Goal: Task Accomplishment & Management: Manage account settings

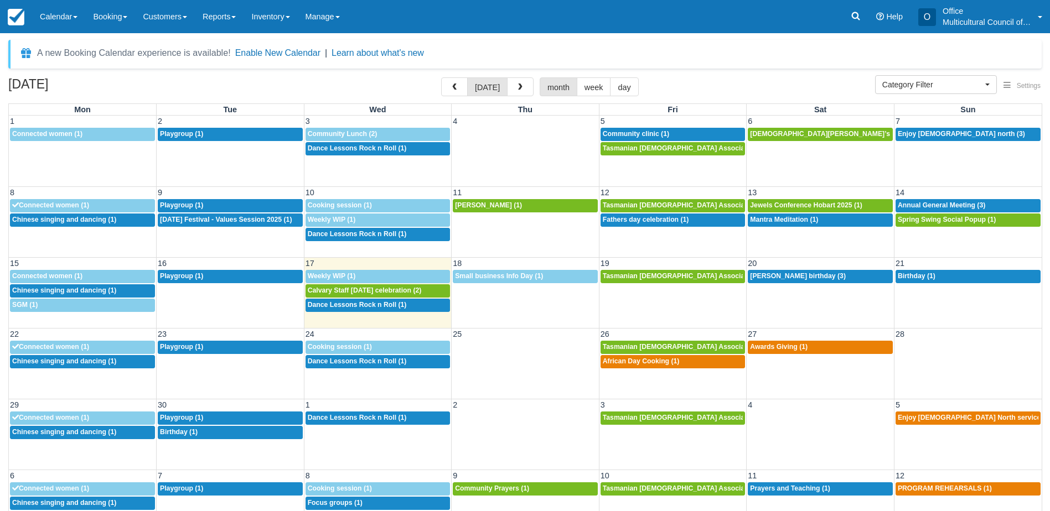
select select
click at [924, 202] on span "Annual General Meeting (3)" at bounding box center [940, 205] width 87 height 8
select select
click at [922, 223] on span "Spring Swing Social Popup (1)" at bounding box center [946, 220] width 98 height 8
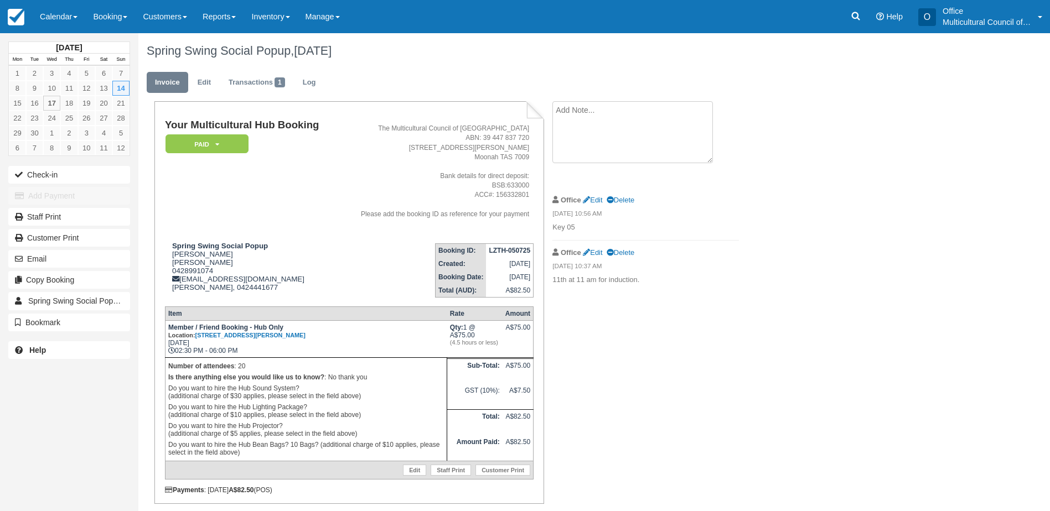
click at [580, 115] on textarea at bounding box center [632, 132] width 160 height 62
type textarea "have an alarm bill from them"
click at [574, 176] on button "Create" at bounding box center [577, 176] width 50 height 19
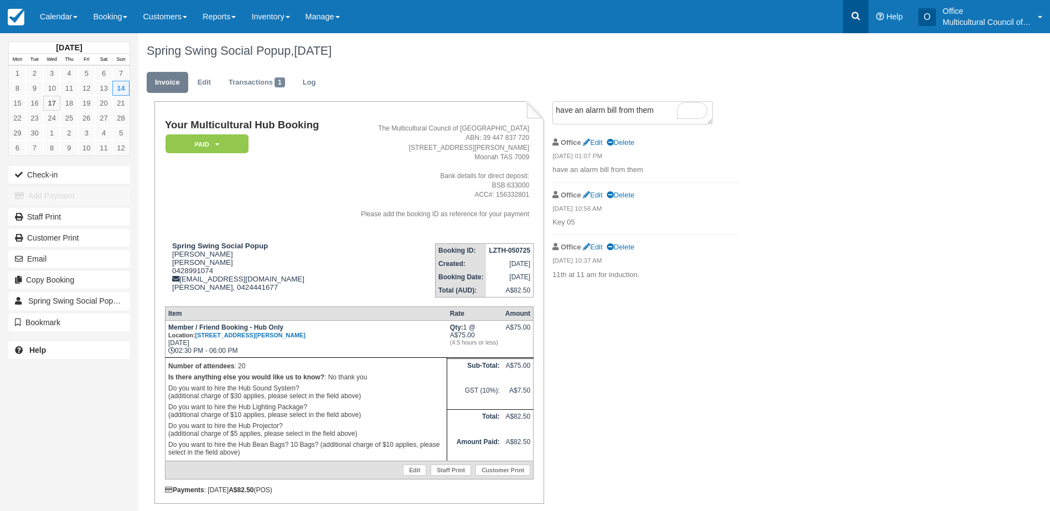
click at [864, 23] on link at bounding box center [855, 16] width 25 height 33
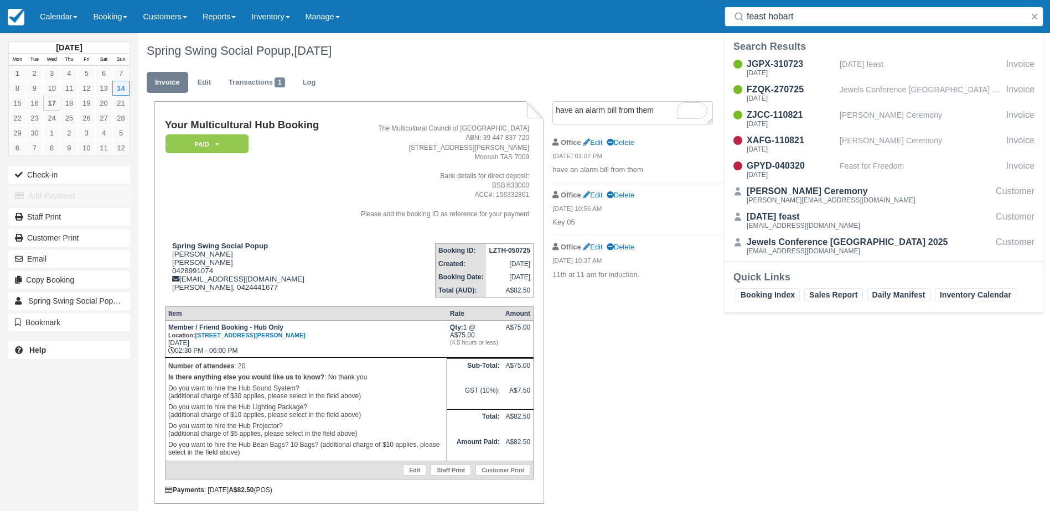
type input "feast hobart"
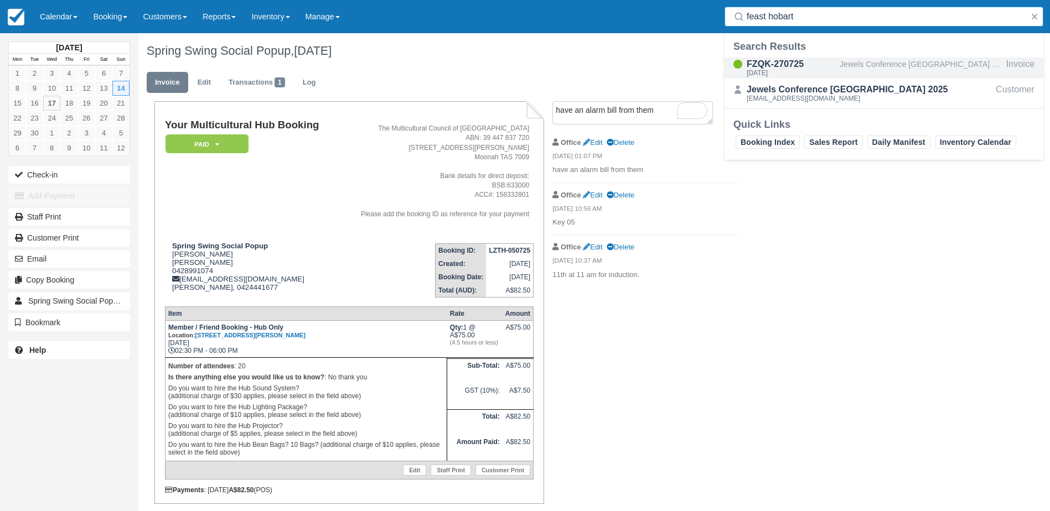
click at [833, 68] on div "FZQK-270725" at bounding box center [790, 64] width 89 height 13
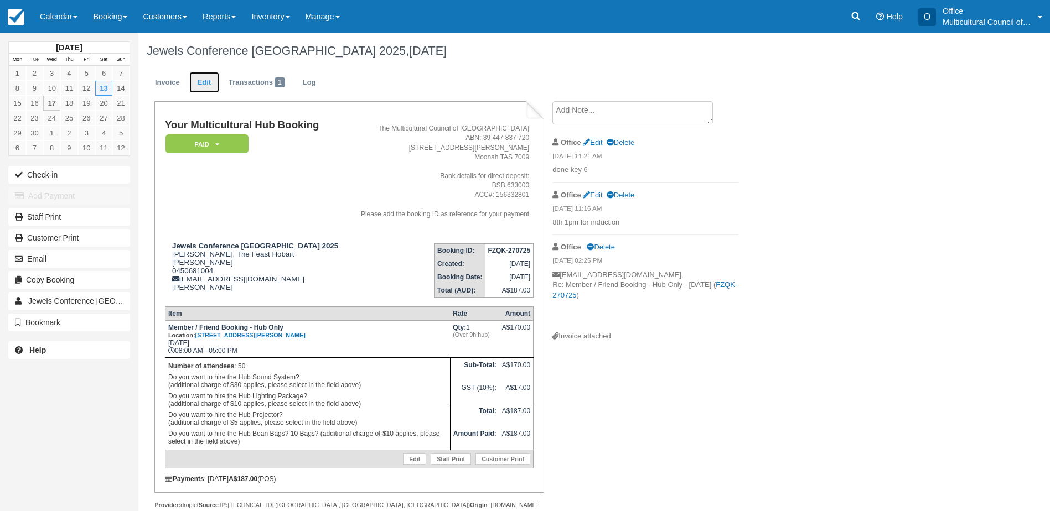
click at [204, 86] on link "Edit" at bounding box center [204, 83] width 30 height 22
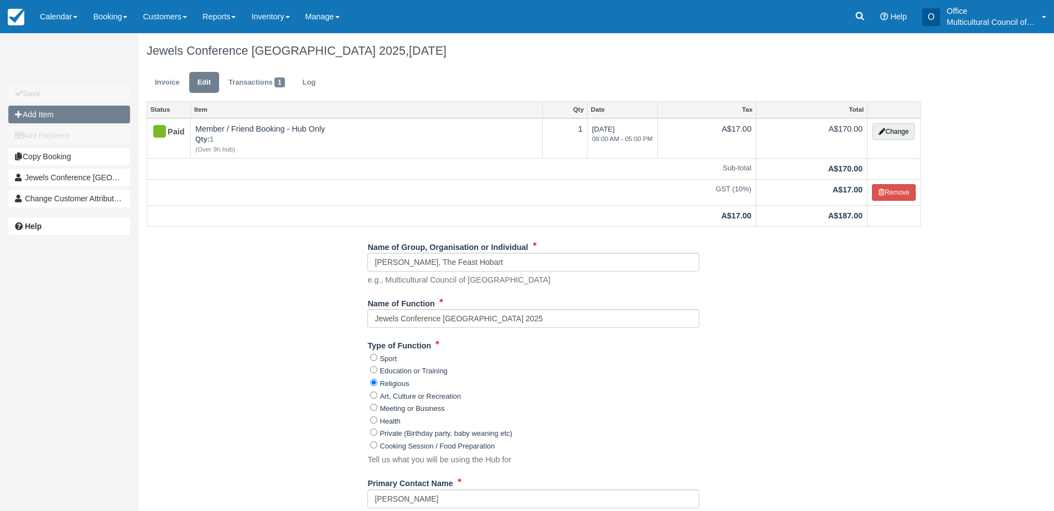
click at [81, 117] on button "Add Item" at bounding box center [69, 115] width 122 height 18
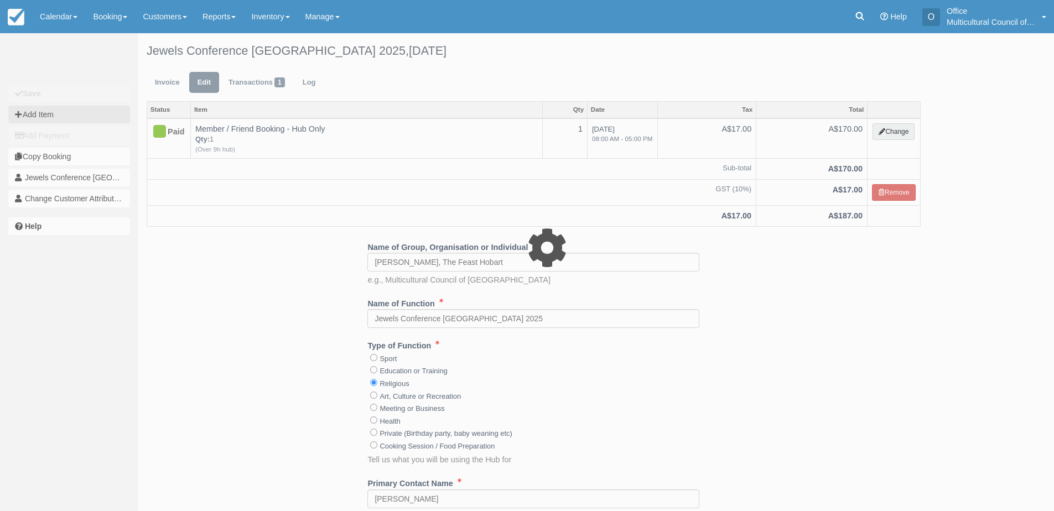
type input "0.00"
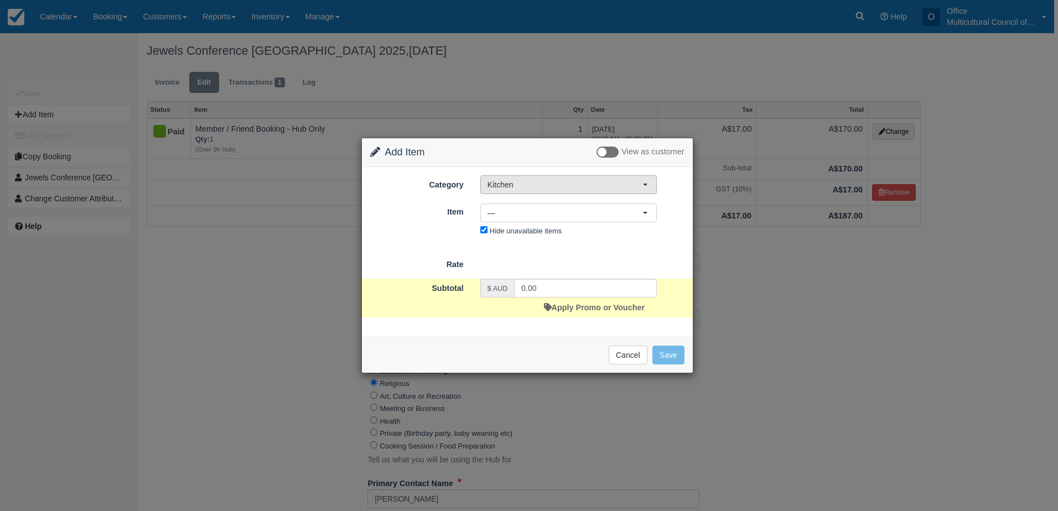
click at [599, 180] on span "Kitchen" at bounding box center [564, 184] width 155 height 11
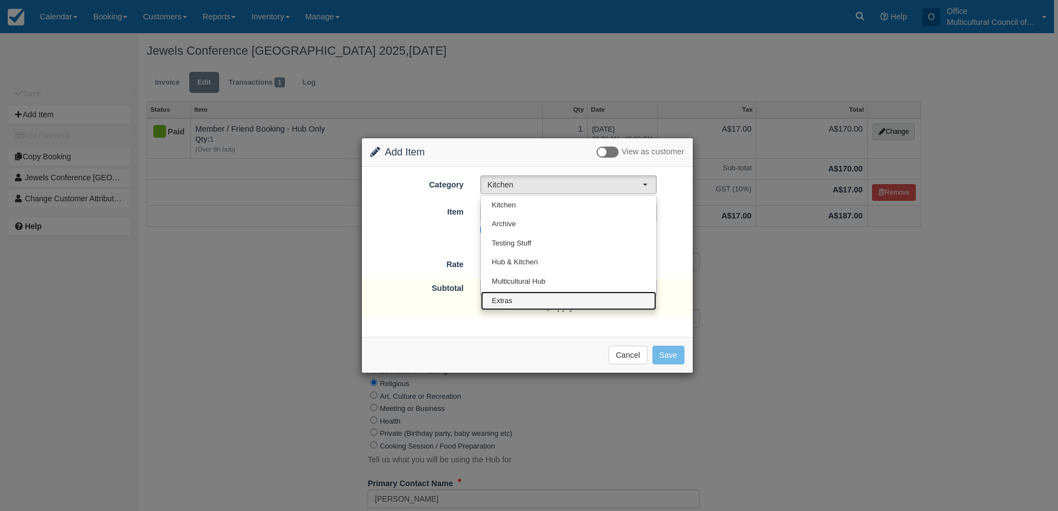
click at [559, 292] on link "Extras" at bounding box center [568, 301] width 175 height 19
select select "4"
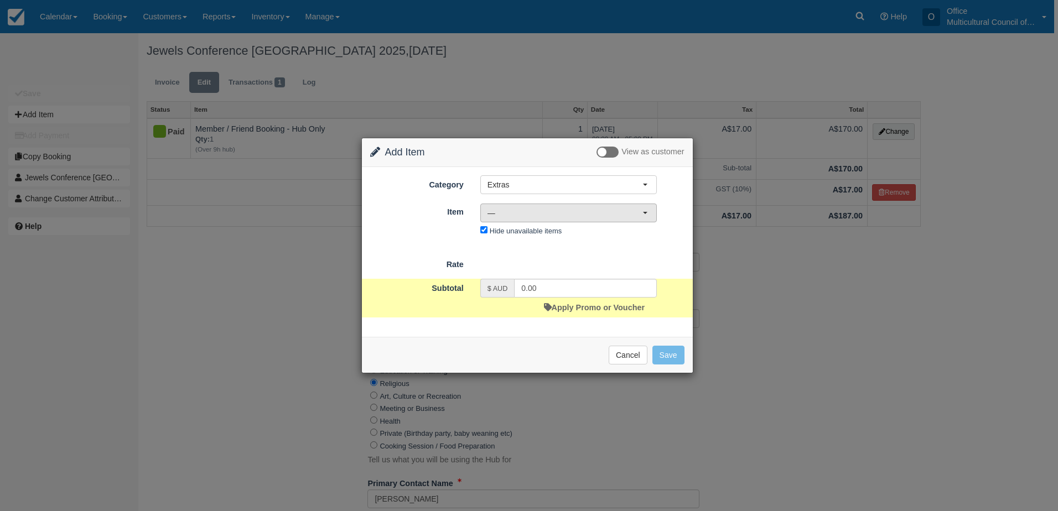
click at [577, 211] on span "—" at bounding box center [564, 212] width 155 height 11
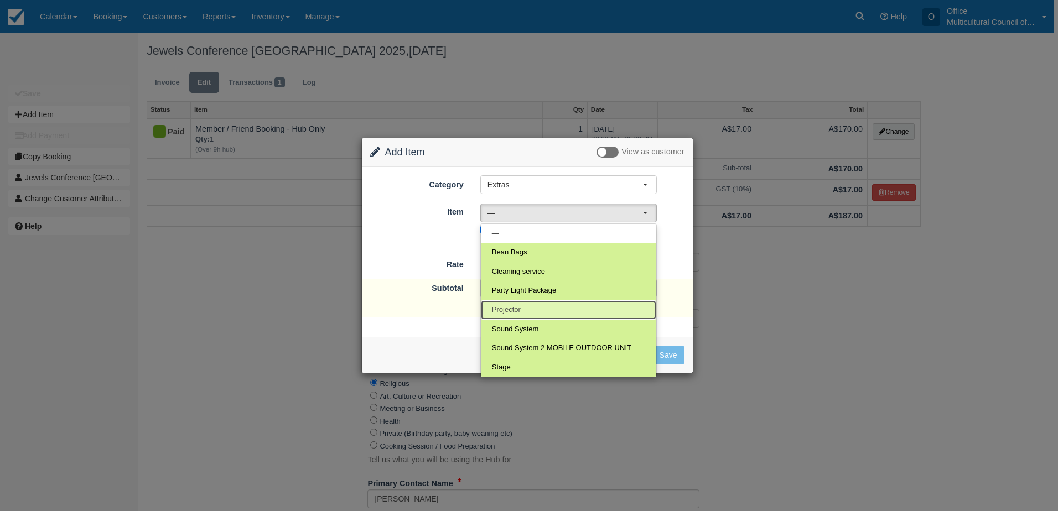
click at [588, 305] on link "Projector" at bounding box center [568, 309] width 175 height 19
select select "9"
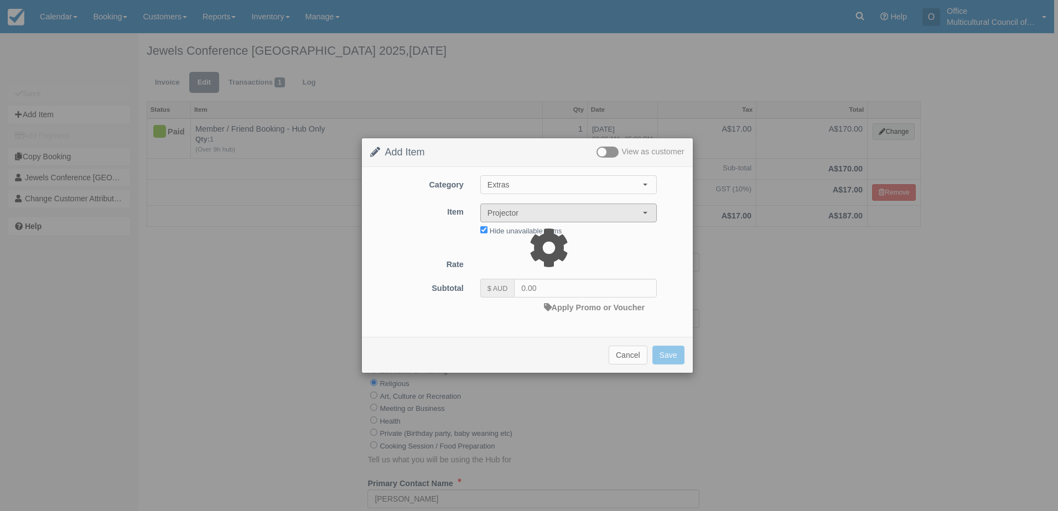
type input "5.00"
select select "08:00"
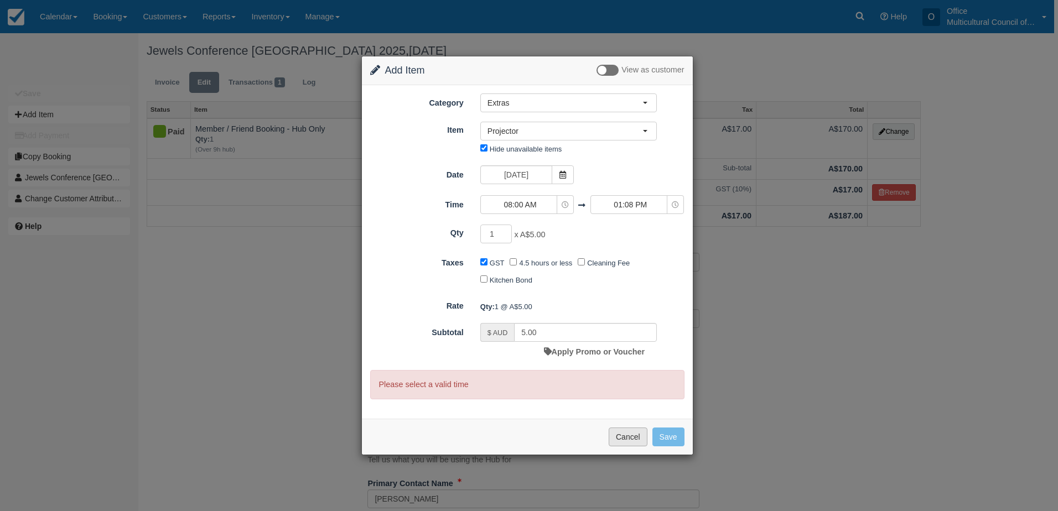
click at [636, 441] on button "Cancel" at bounding box center [628, 437] width 39 height 19
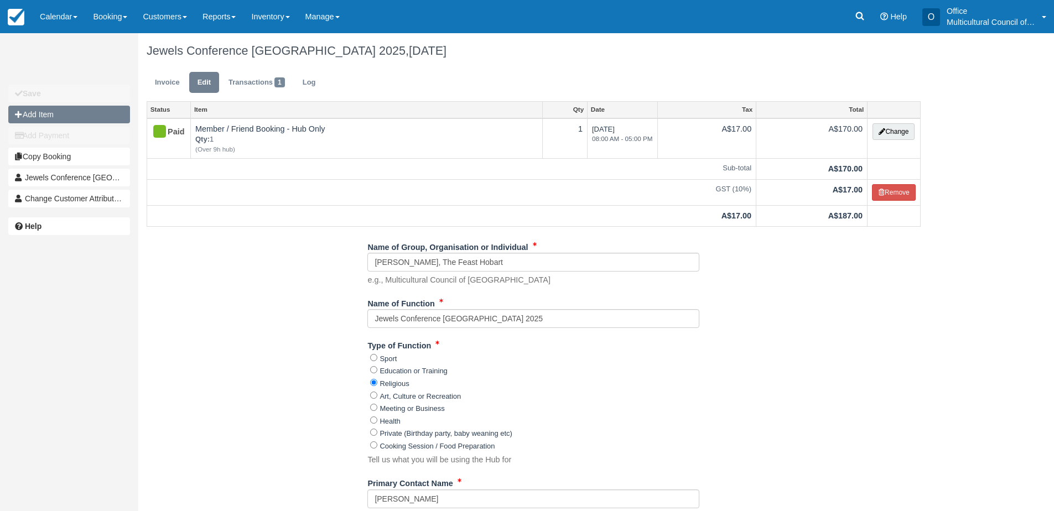
click at [87, 111] on button "Add Item" at bounding box center [69, 115] width 122 height 18
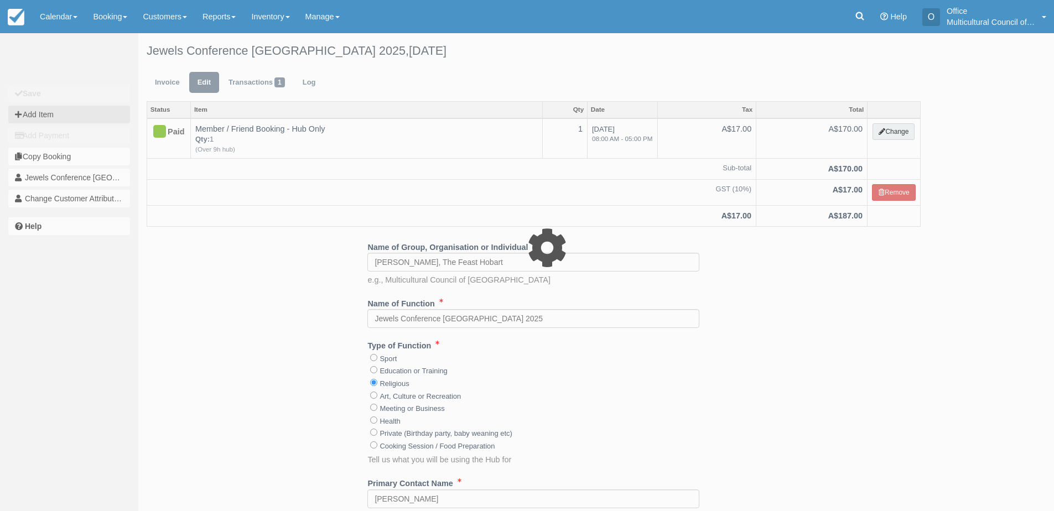
select select "8"
type input "0.00"
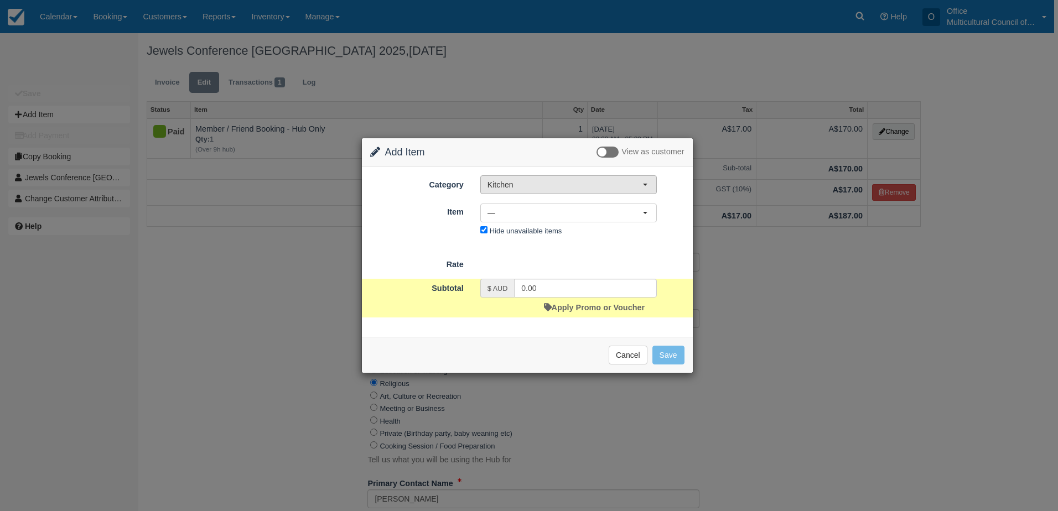
click at [533, 184] on span "Kitchen" at bounding box center [564, 184] width 155 height 11
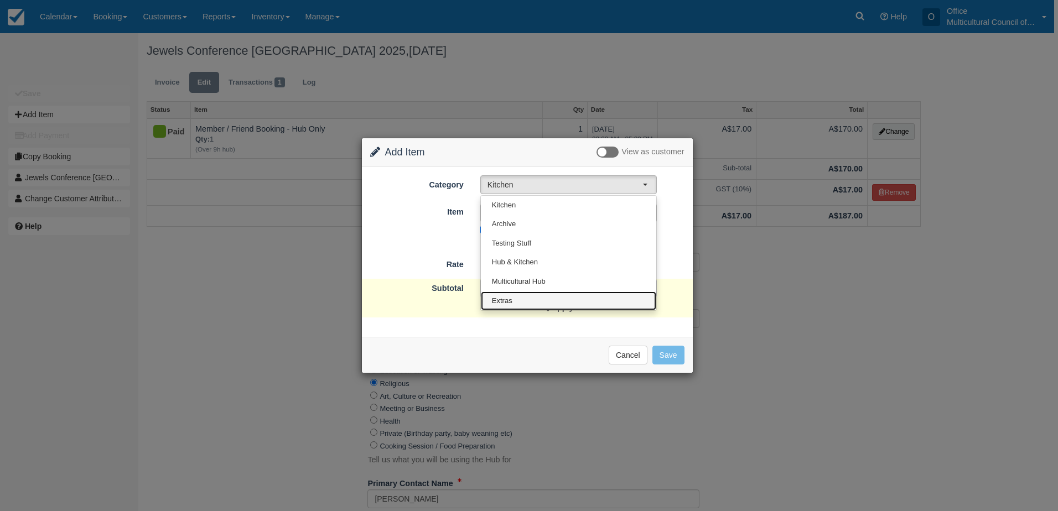
click at [562, 294] on link "Extras" at bounding box center [568, 301] width 175 height 19
select select "4"
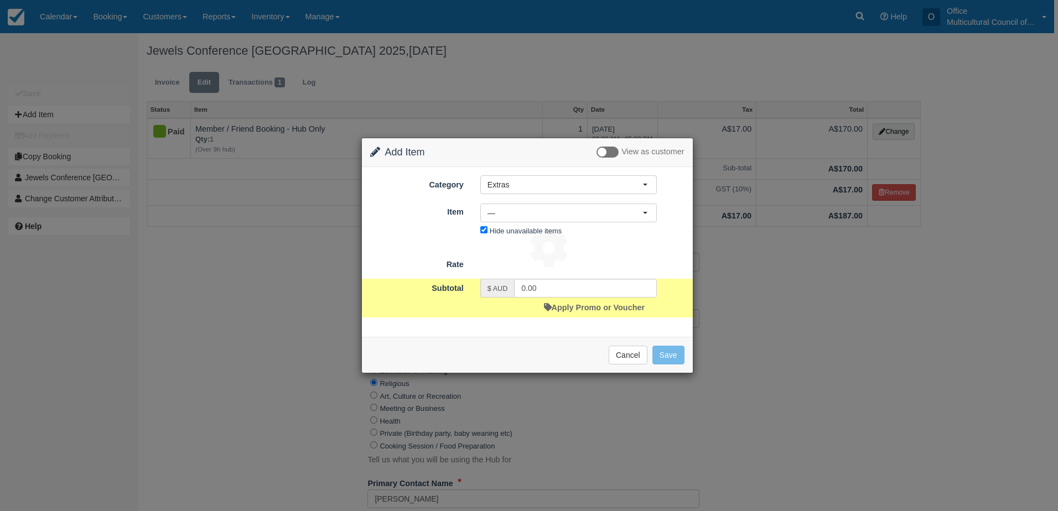
click at [568, 216] on div "Jewels Conference Hobart 2025, September 13 2025 Invoice Edit Transactions 1 Lo…" at bounding box center [533, 506] width 791 height 946
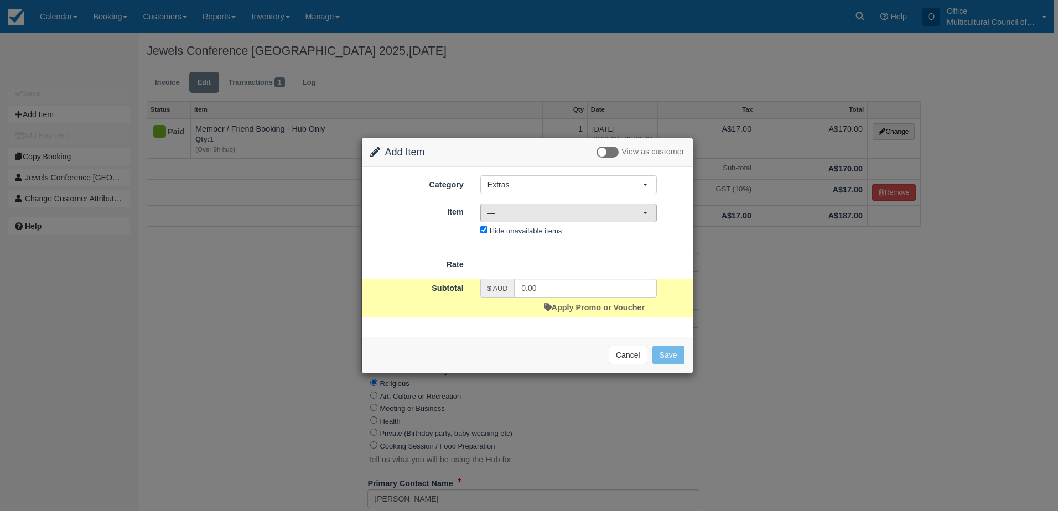
click at [568, 216] on span "—" at bounding box center [564, 212] width 155 height 11
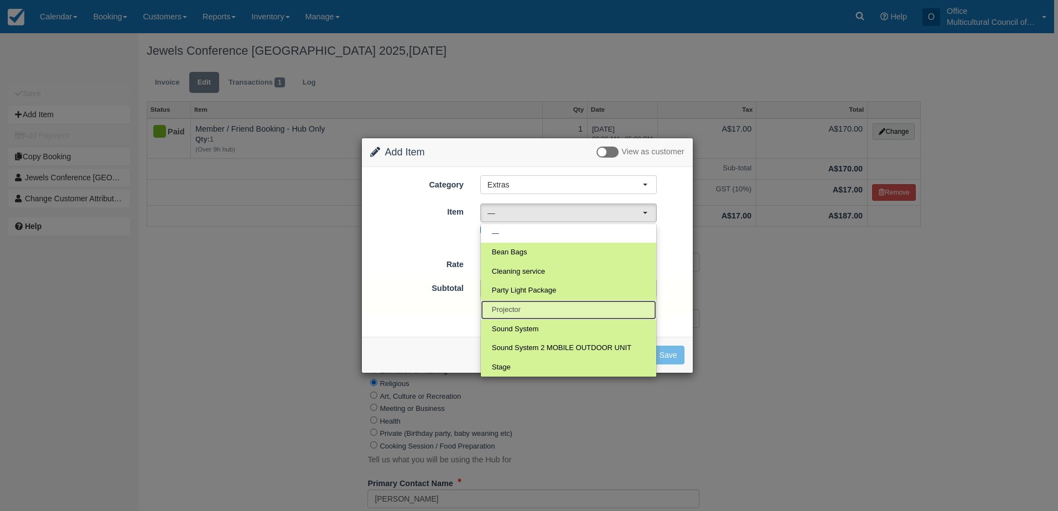
click at [546, 309] on link "Projector" at bounding box center [568, 309] width 175 height 19
select select "9"
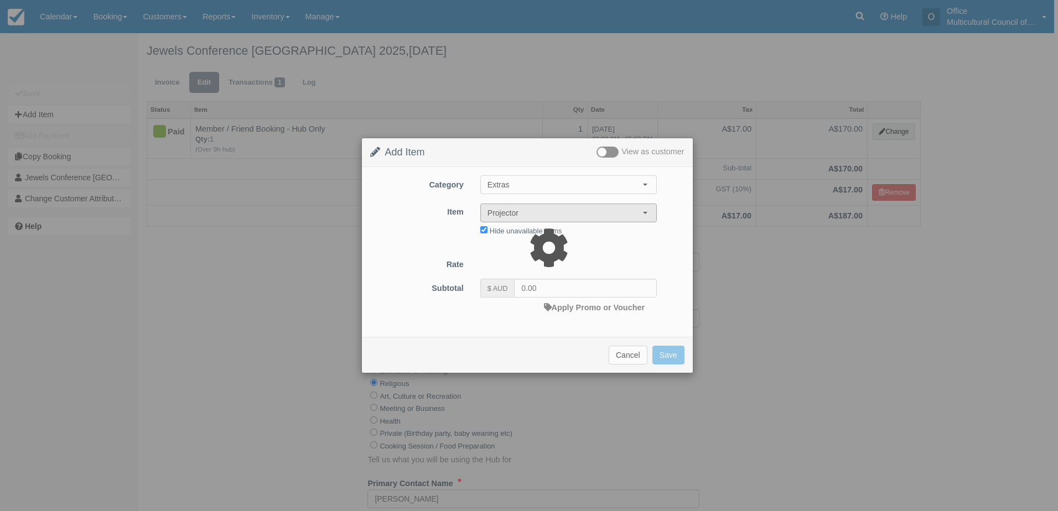
type input "5.00"
select select "08:00"
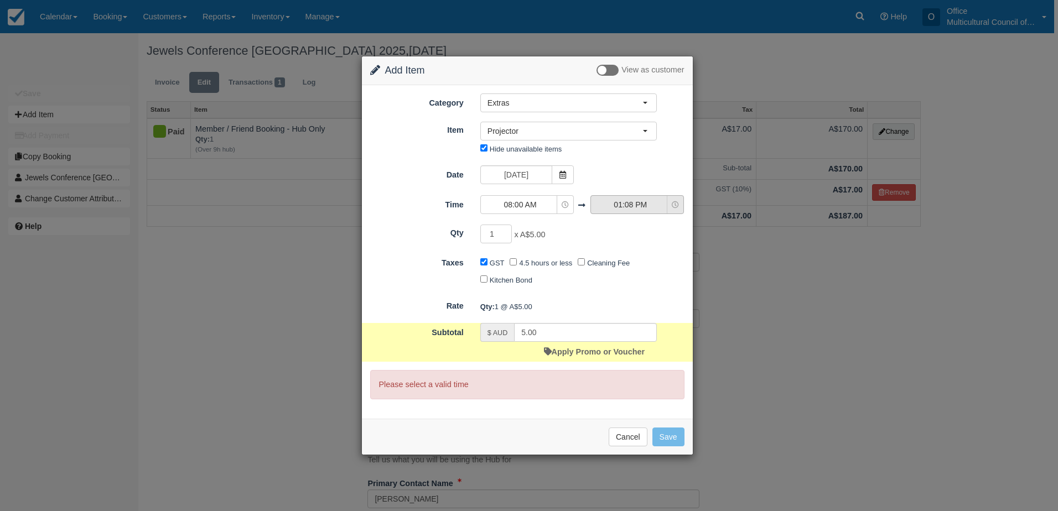
click at [624, 207] on span "01:08 PM" at bounding box center [630, 204] width 79 height 11
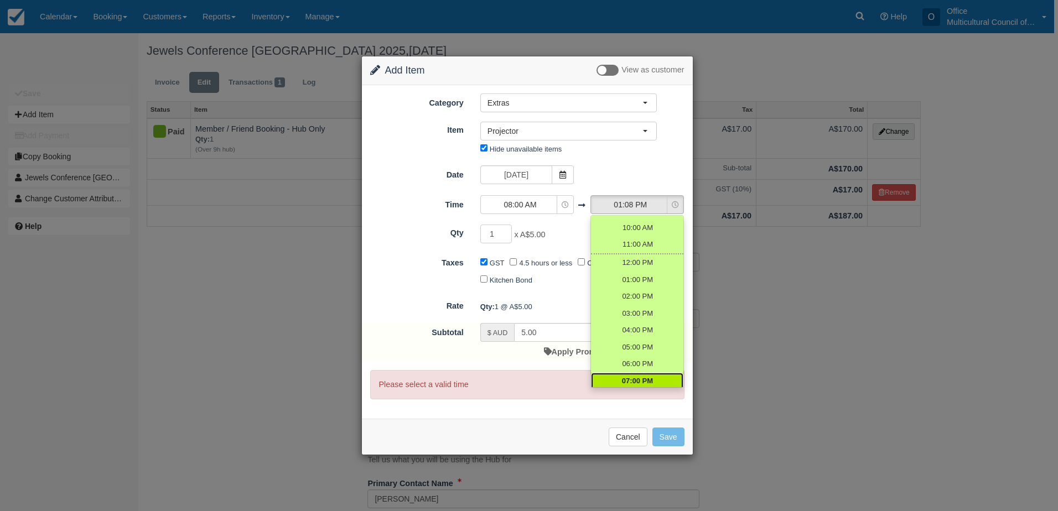
scroll to position [55, 0]
click at [630, 324] on span "05:00 PM" at bounding box center [637, 322] width 31 height 11
select select "17:00"
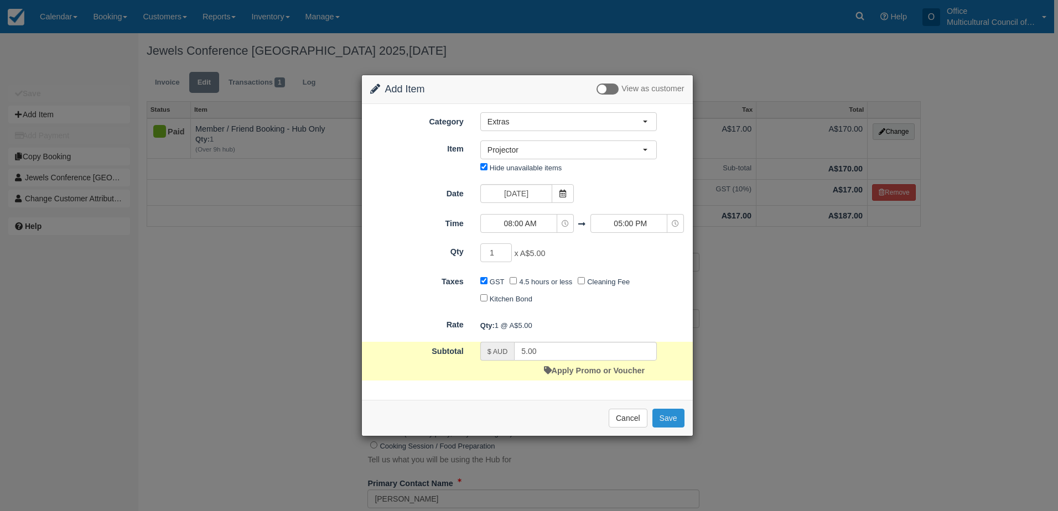
click at [661, 424] on button "Save" at bounding box center [668, 418] width 32 height 19
checkbox input "false"
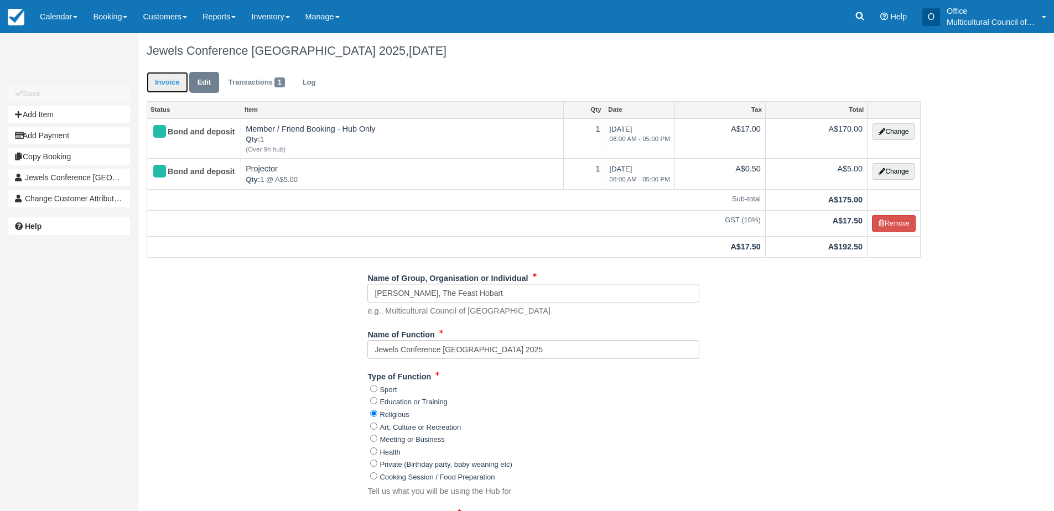
click at [172, 83] on link "Invoice" at bounding box center [167, 83] width 41 height 22
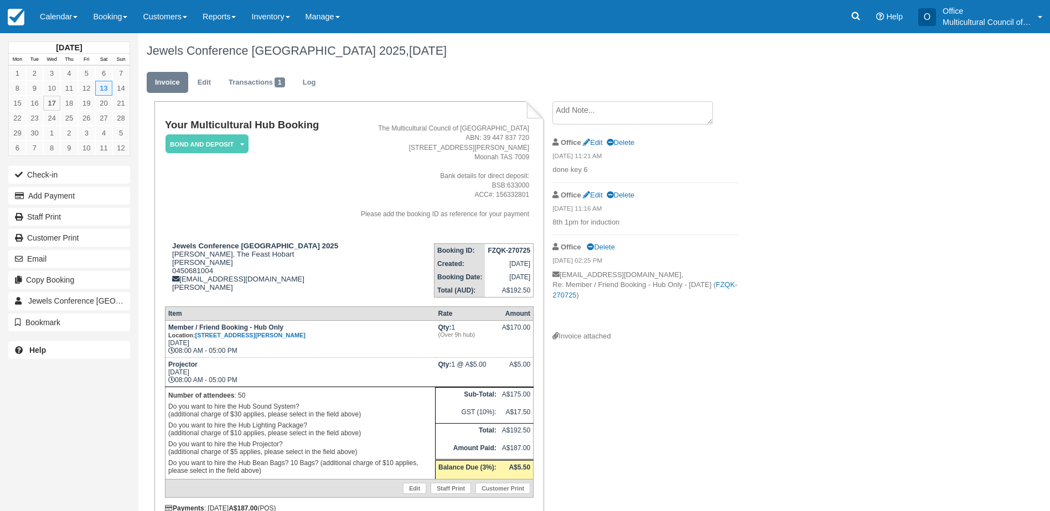
click at [613, 118] on textarea at bounding box center [632, 112] width 160 height 23
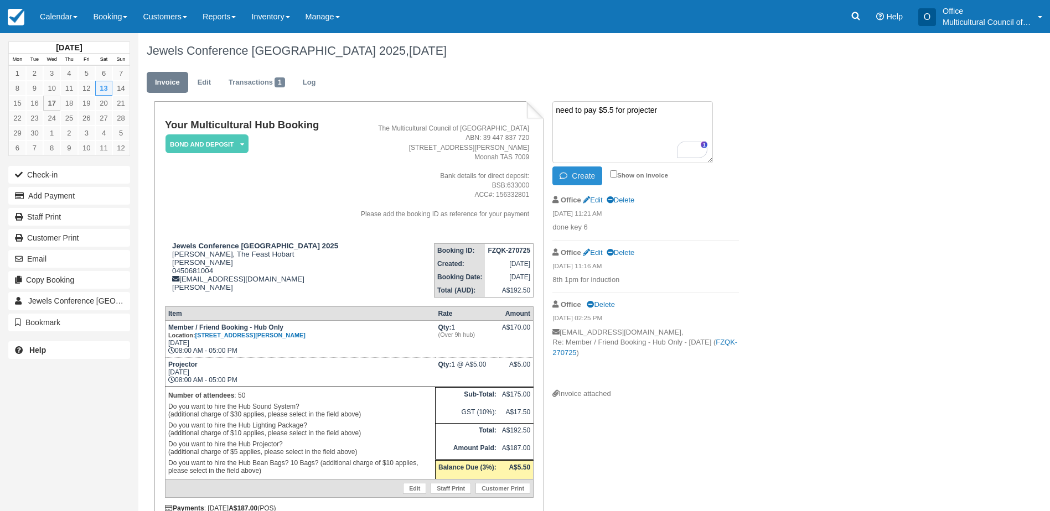
type textarea "need to pay $5.5 for projecter"
click at [585, 173] on button "Create" at bounding box center [577, 176] width 50 height 19
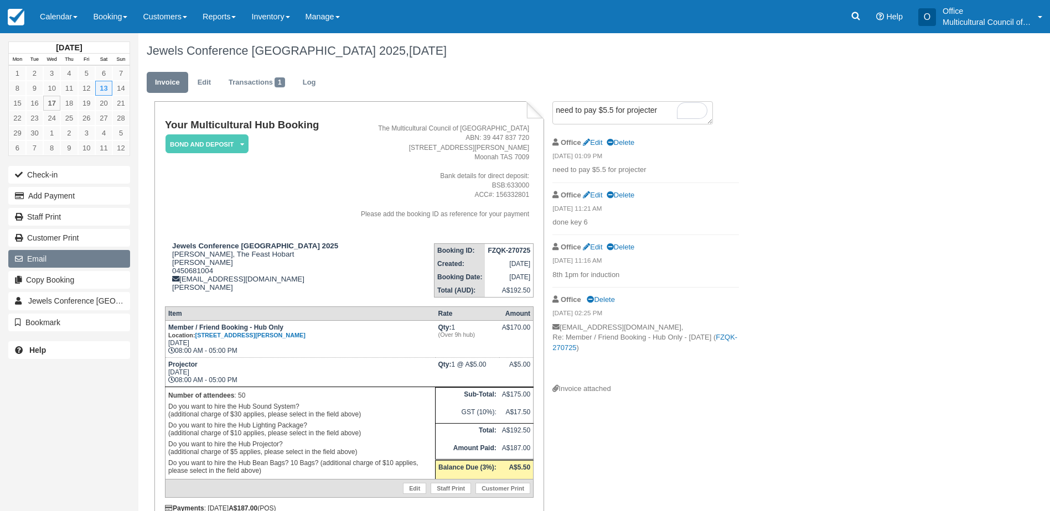
click at [44, 264] on button "Email" at bounding box center [69, 259] width 122 height 18
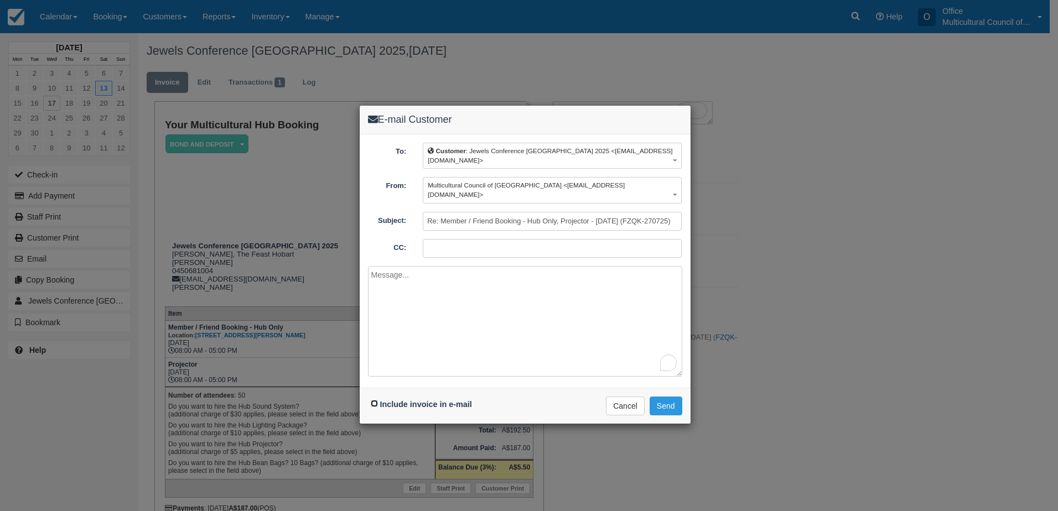
click at [375, 400] on input "Include invoice in e-mail" at bounding box center [374, 403] width 7 height 7
checkbox input "true"
click at [440, 273] on textarea "To enrich screen reader interactions, please activate Accessibility in Grammarl…" at bounding box center [525, 321] width 314 height 111
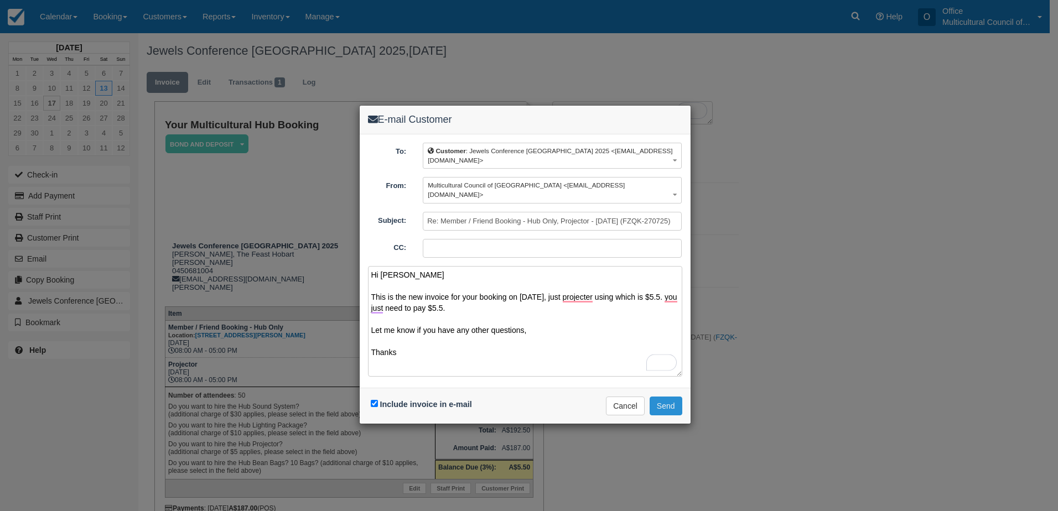
type textarea "Hi Kerns This is the new invoice for your booking on 13 Sep, just projecter usi…"
click at [661, 397] on button "Send" at bounding box center [666, 406] width 33 height 19
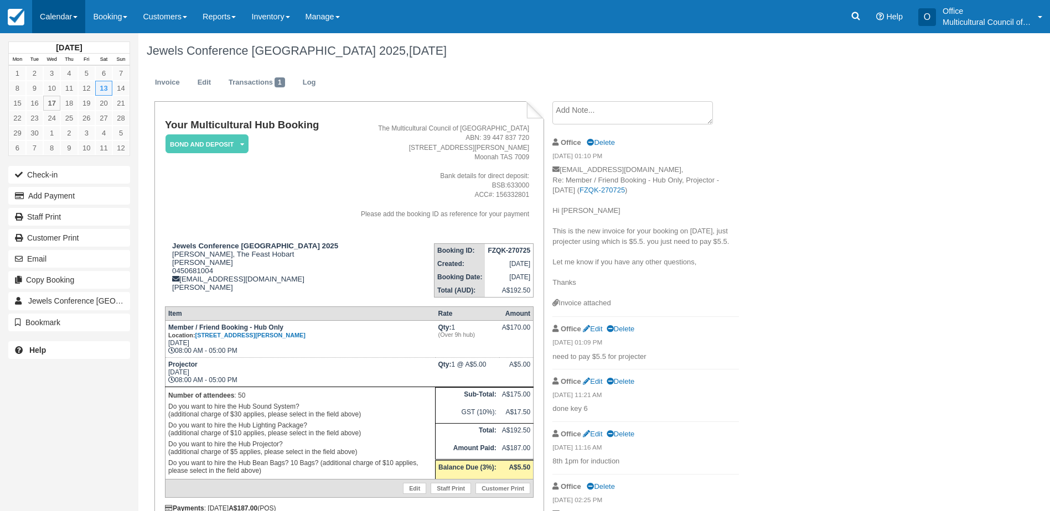
click at [41, 22] on link "Calendar" at bounding box center [58, 16] width 53 height 33
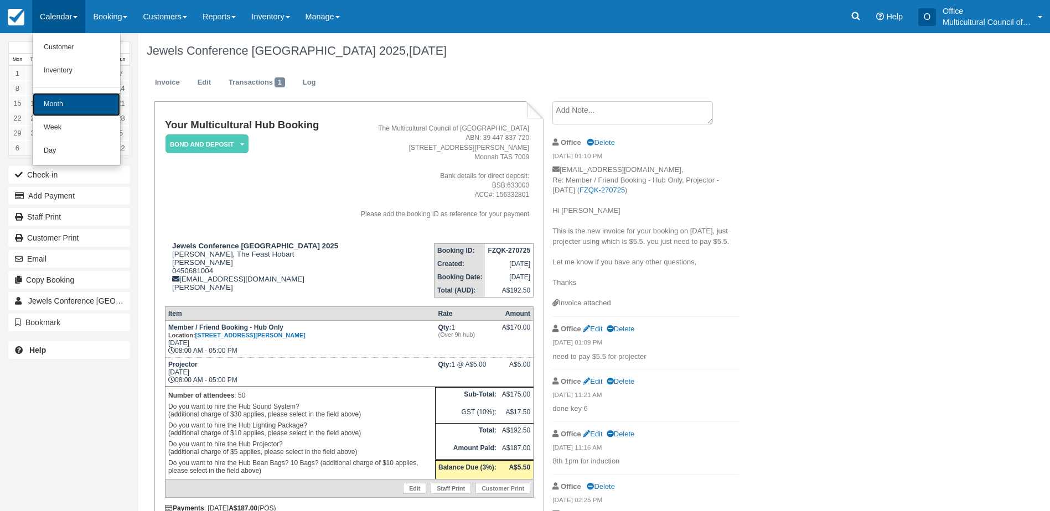
click at [77, 108] on link "Month" at bounding box center [76, 104] width 87 height 23
